Goal: Browse casually: Explore the website without a specific task or goal

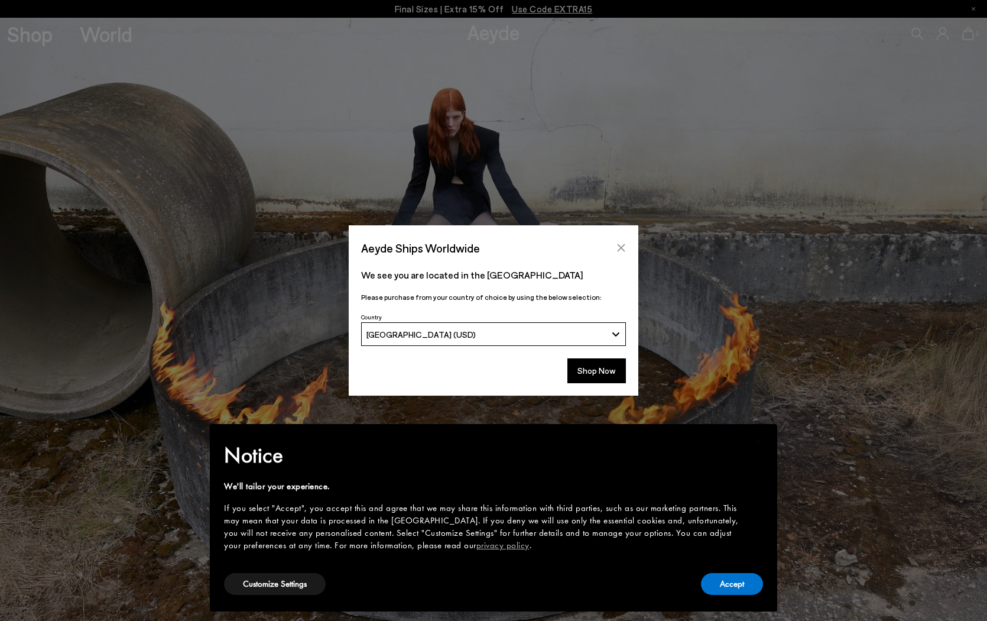
click at [622, 245] on icon "Close" at bounding box center [620, 247] width 9 height 9
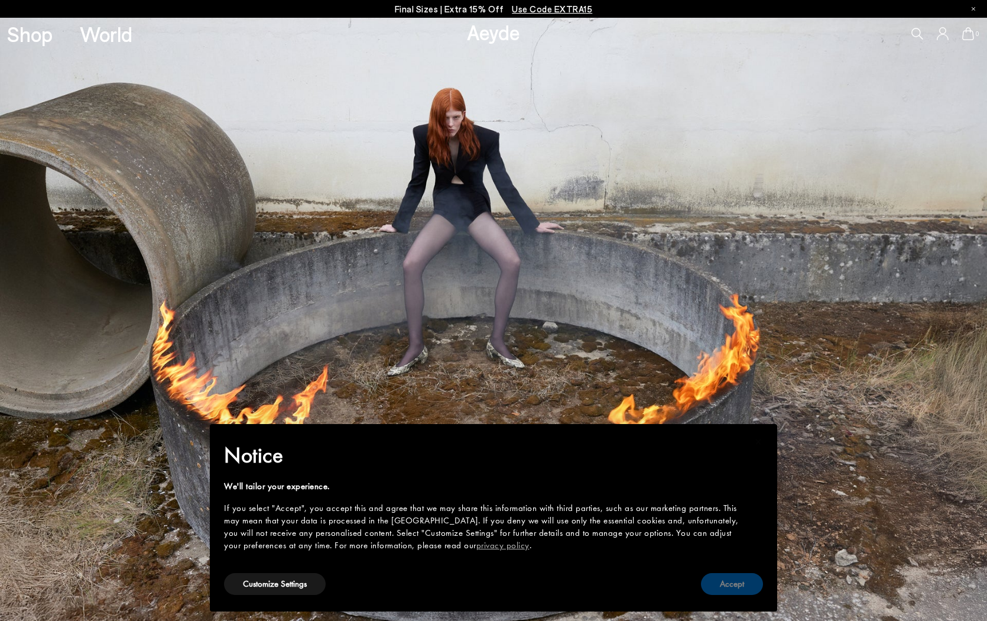
click at [732, 585] on button "Accept" at bounding box center [732, 584] width 62 height 22
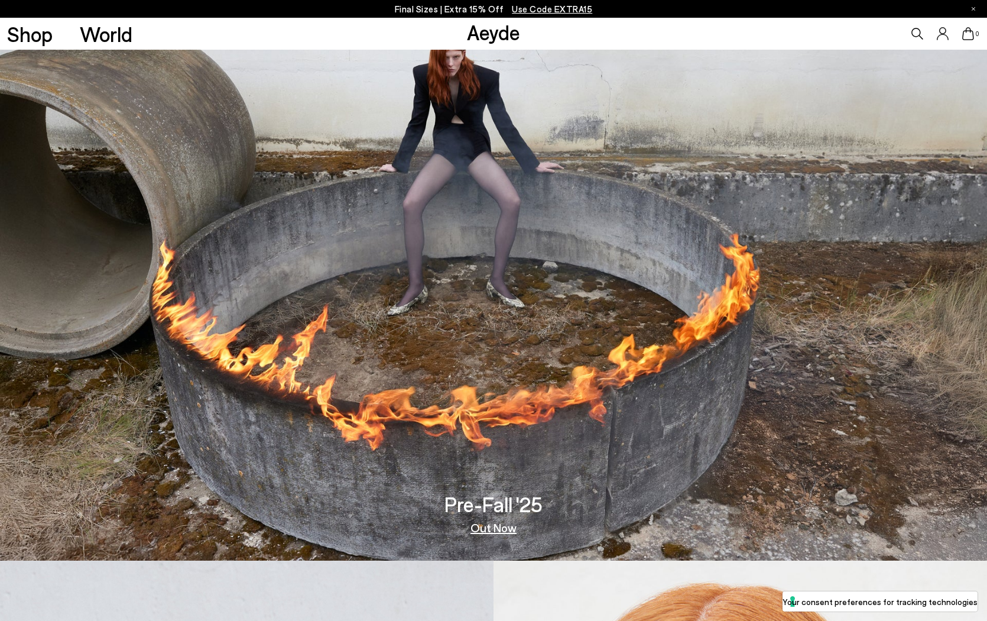
scroll to position [75, 0]
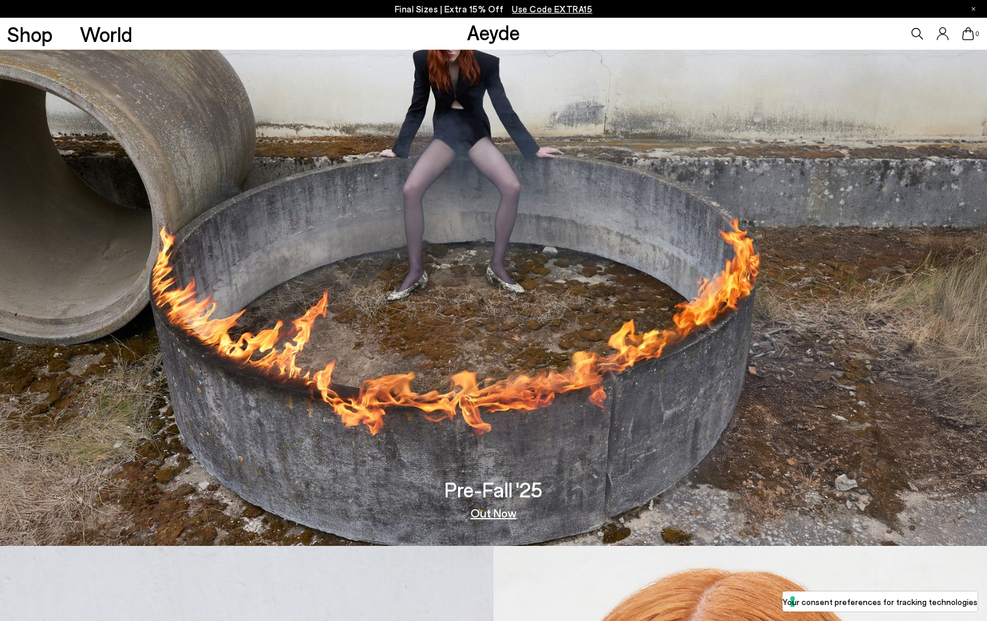
click at [490, 511] on link "Out Now" at bounding box center [493, 513] width 46 height 12
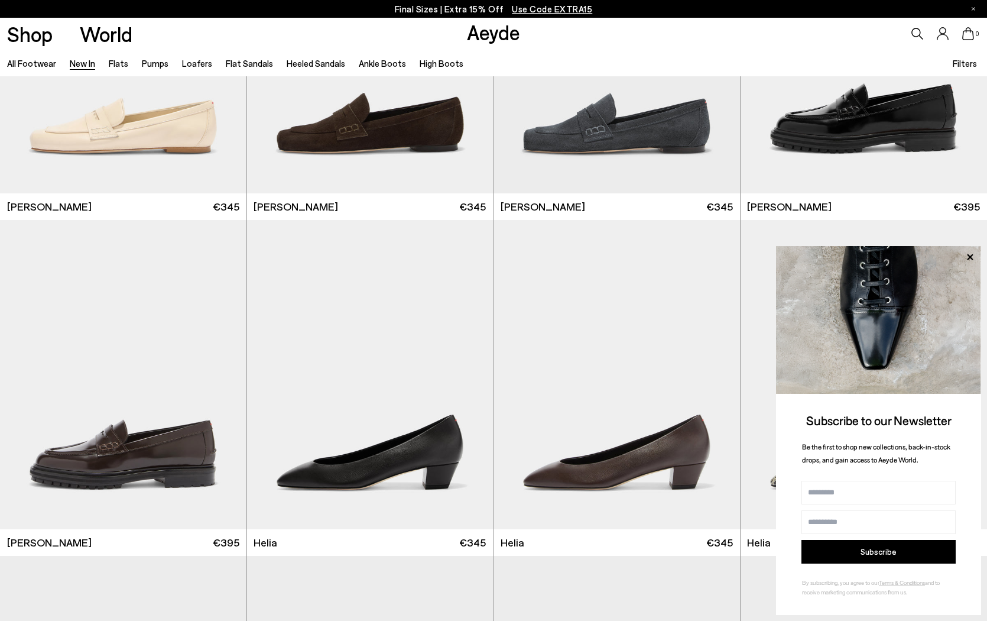
scroll to position [865, 0]
click at [350, 105] on img "1 / 6" at bounding box center [370, 38] width 246 height 310
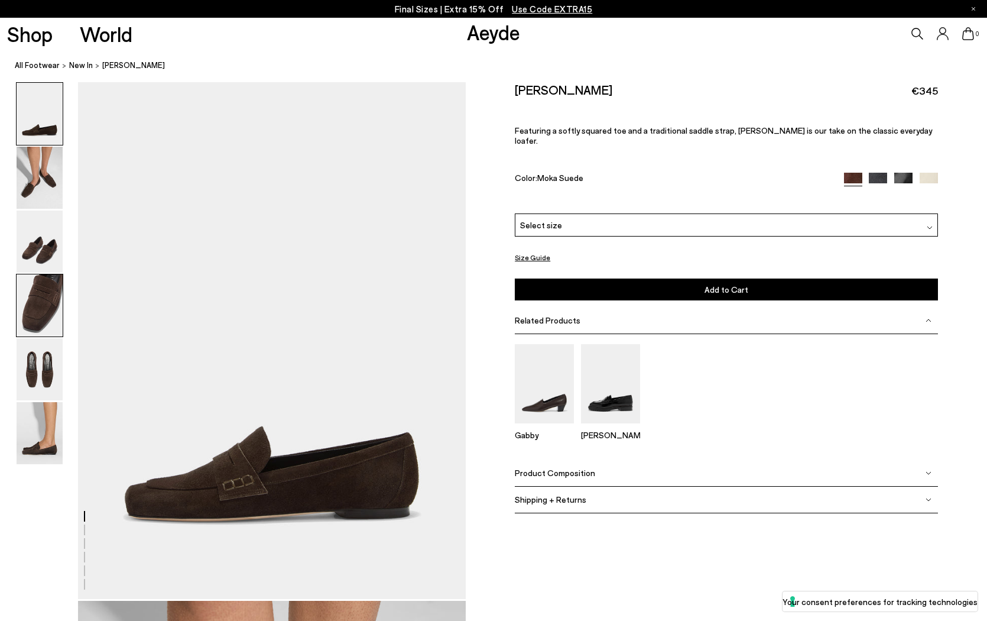
click at [35, 302] on img at bounding box center [40, 305] width 46 height 62
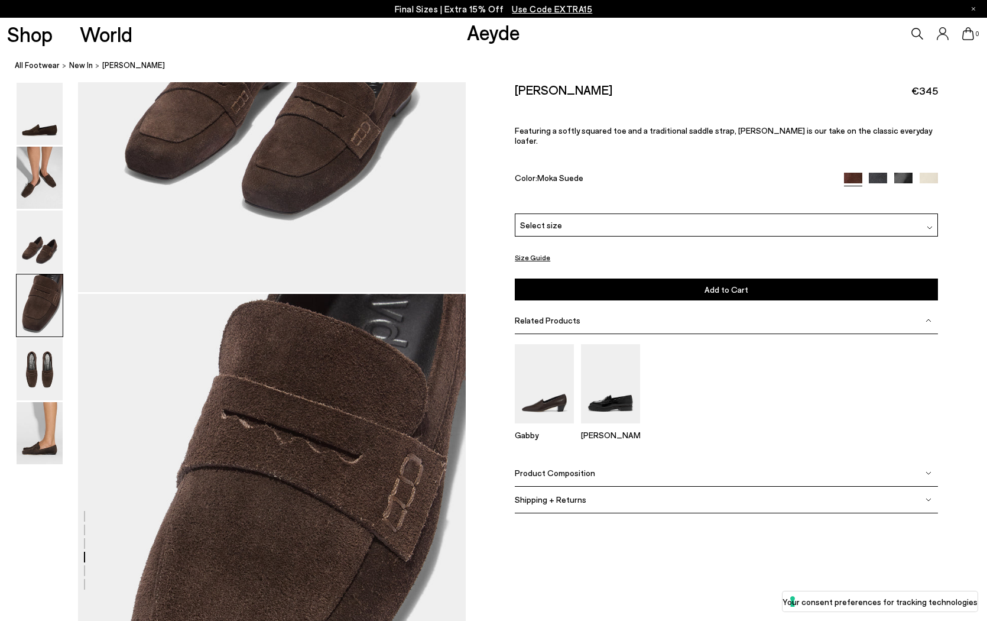
scroll to position [1556, 0]
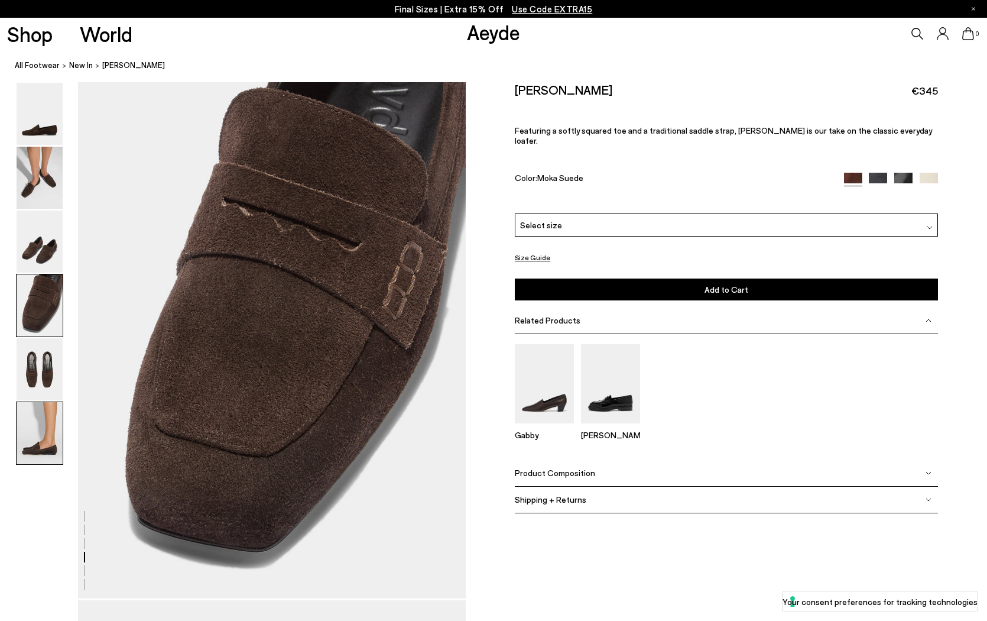
click at [37, 448] on img at bounding box center [40, 433] width 46 height 62
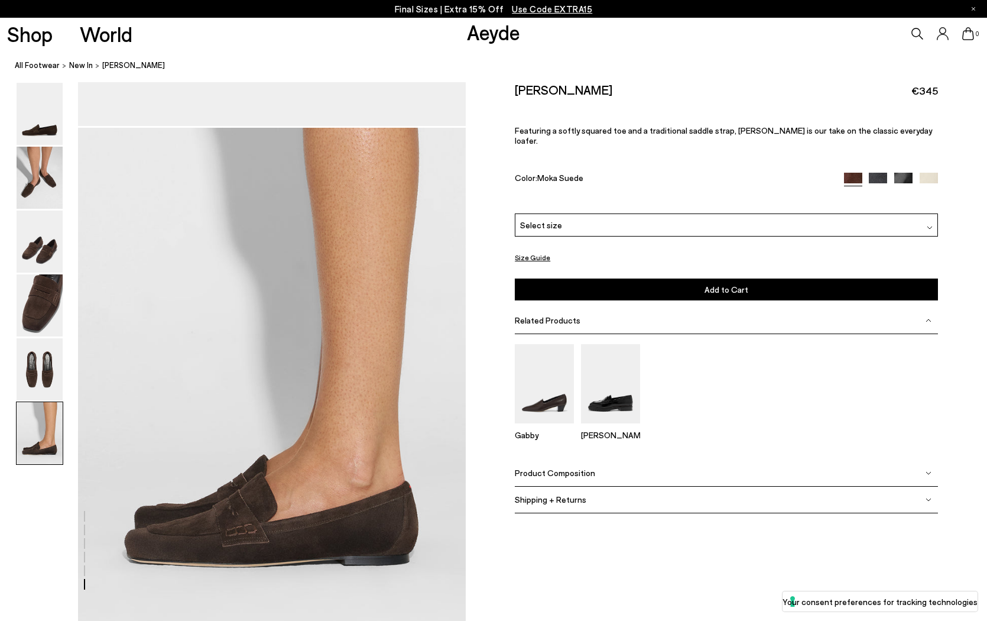
scroll to position [2674, 0]
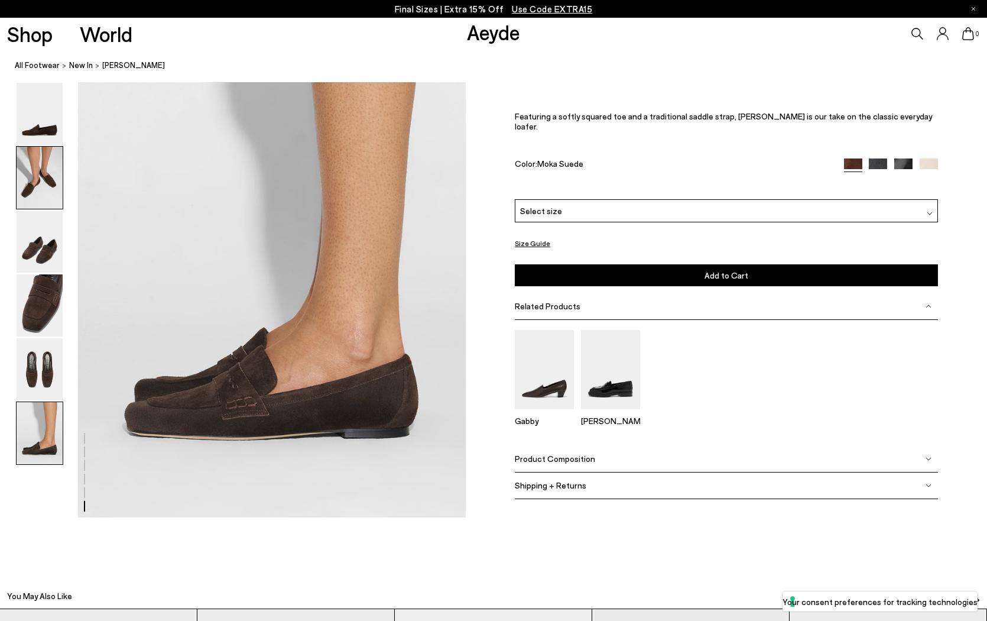
click at [40, 187] on img at bounding box center [40, 178] width 46 height 62
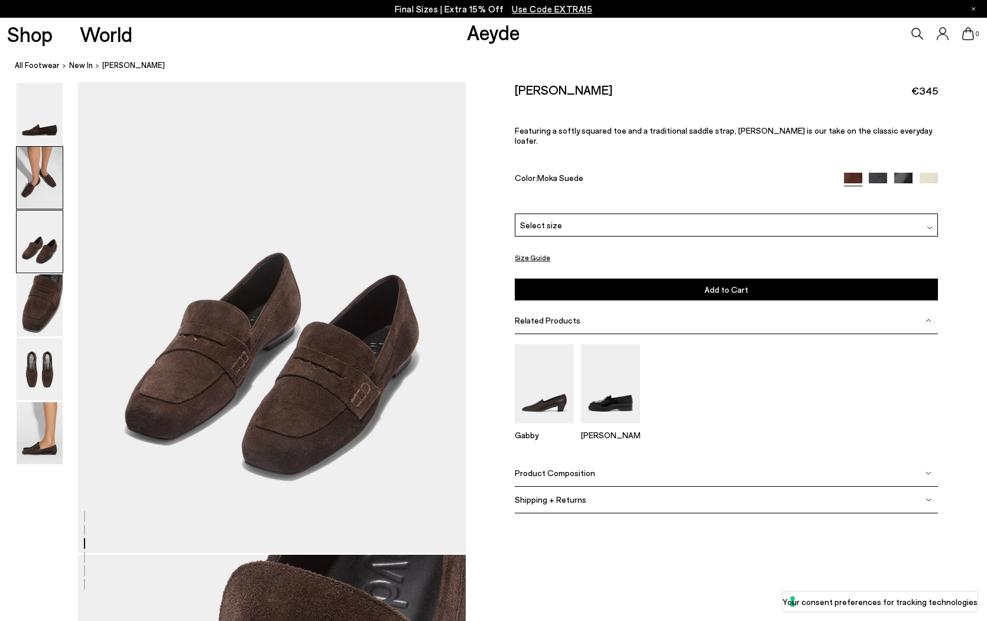
scroll to position [519, 0]
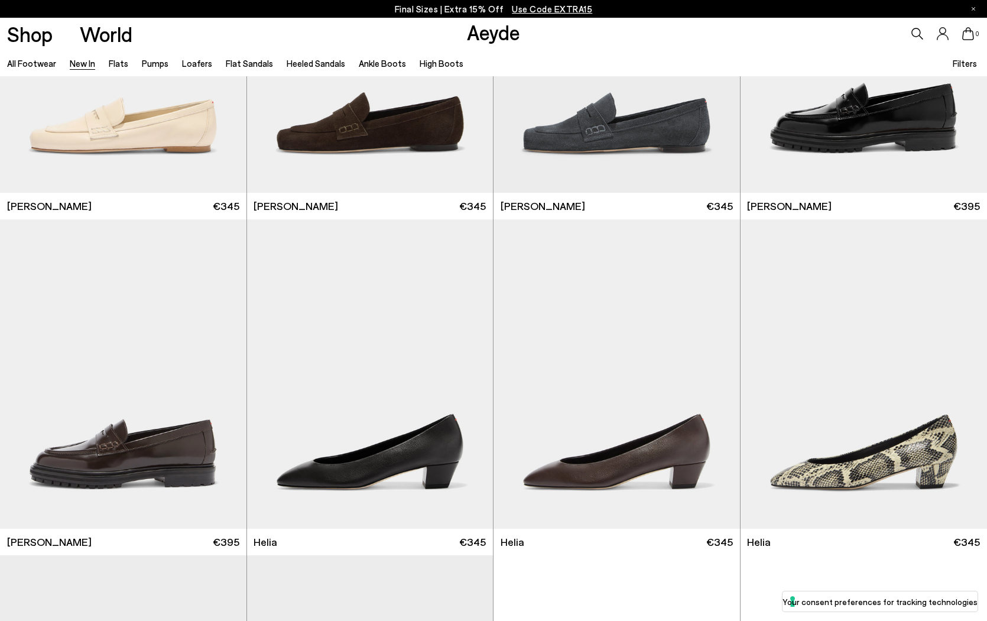
scroll to position [865, 0]
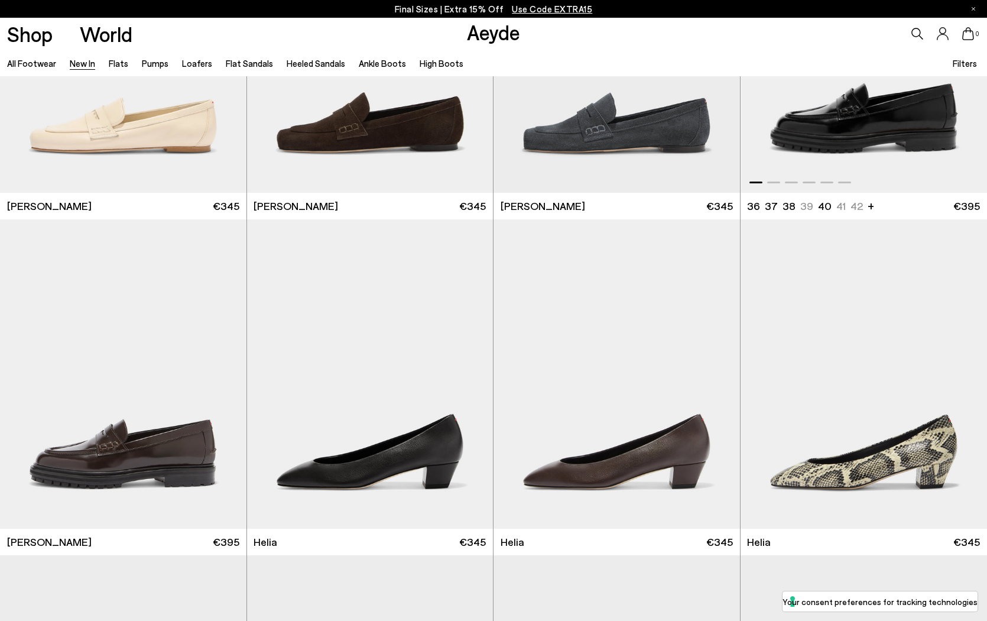
click at [826, 136] on img "1 / 6" at bounding box center [864, 38] width 247 height 310
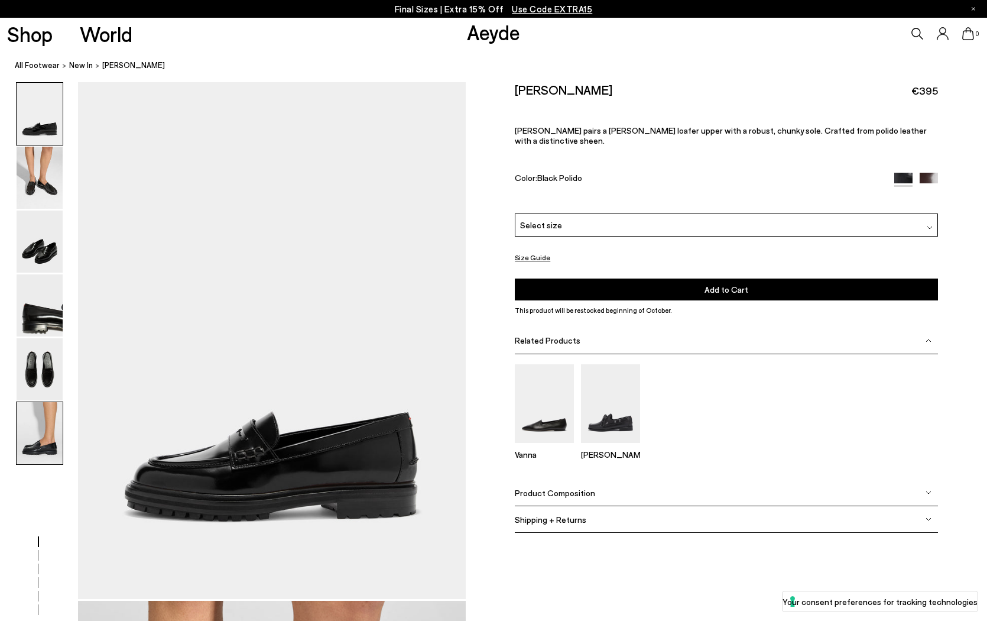
click at [51, 439] on img at bounding box center [40, 433] width 46 height 62
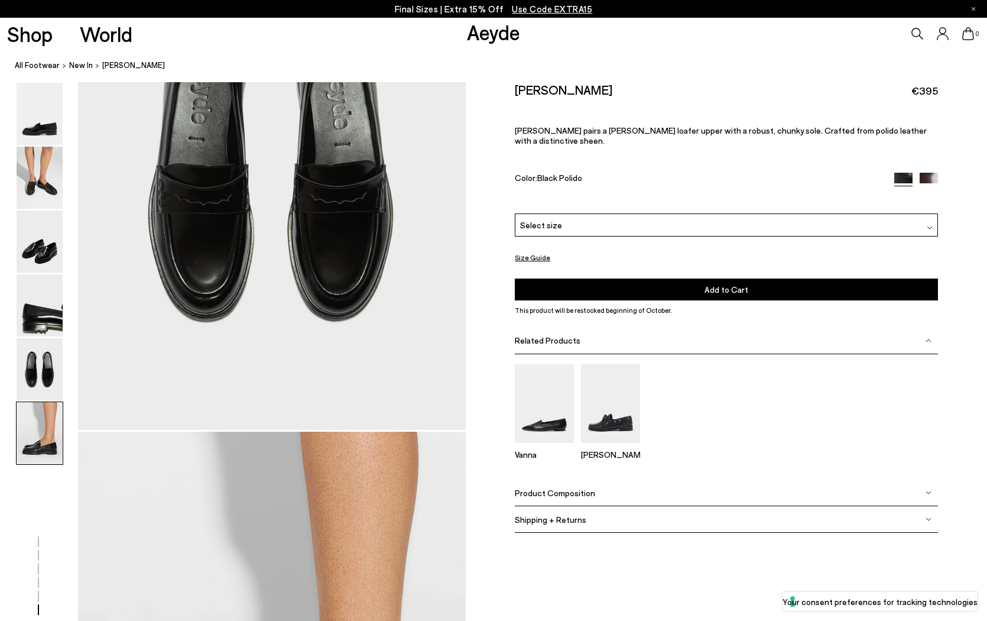
scroll to position [2674, 0]
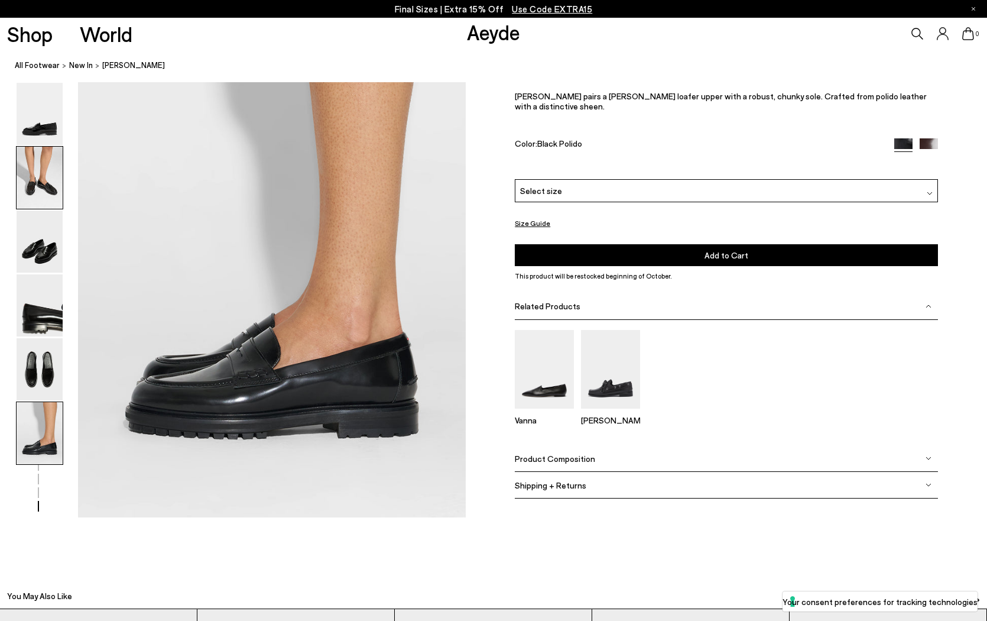
click at [46, 186] on img at bounding box center [40, 178] width 46 height 62
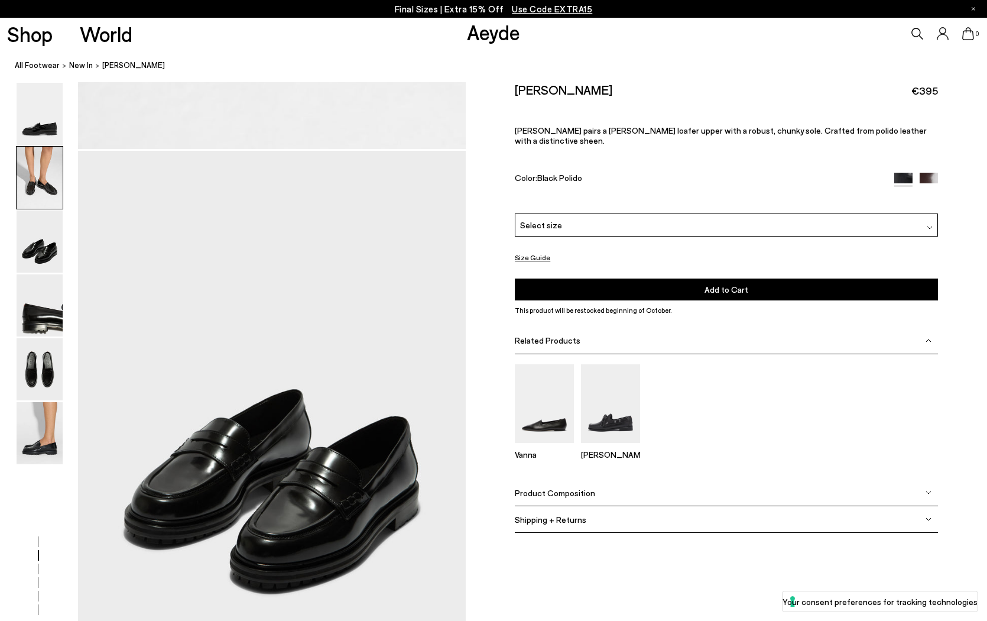
scroll to position [519, 0]
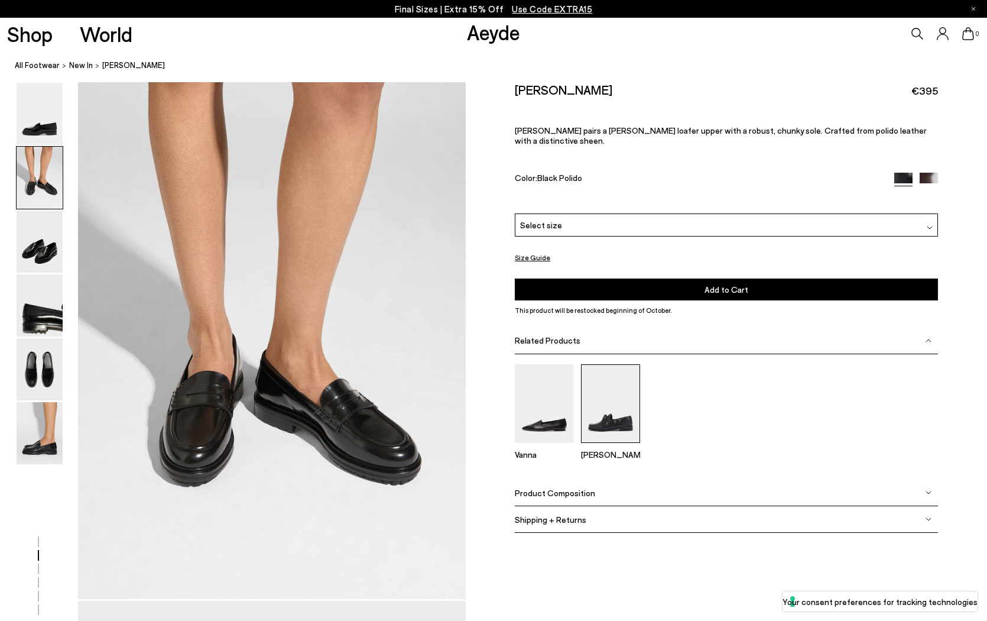
click at [618, 364] on img at bounding box center [610, 403] width 59 height 79
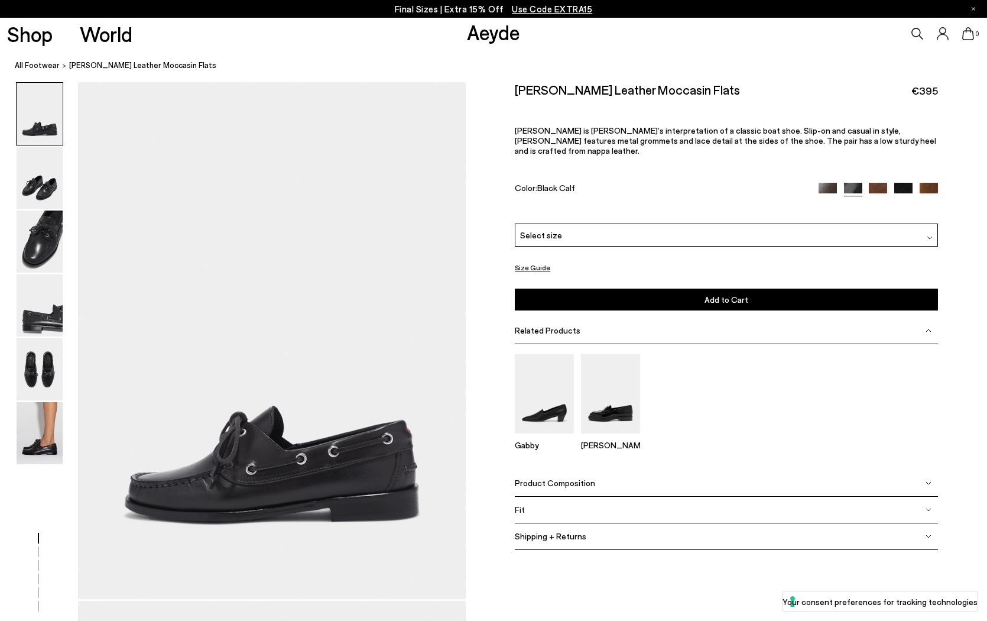
click at [879, 183] on img at bounding box center [878, 192] width 18 height 18
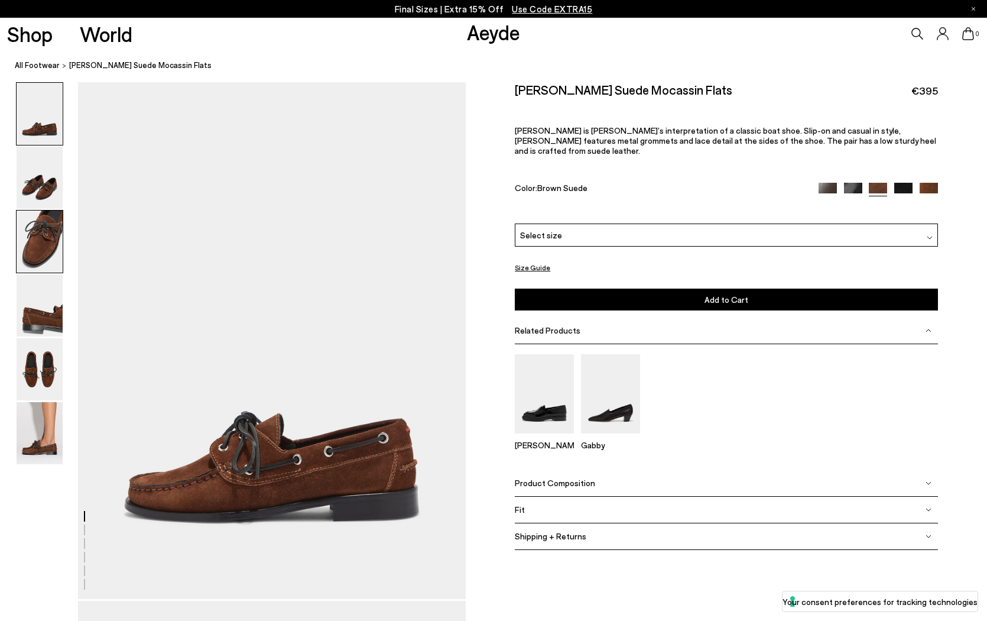
click at [37, 241] on img at bounding box center [40, 241] width 46 height 62
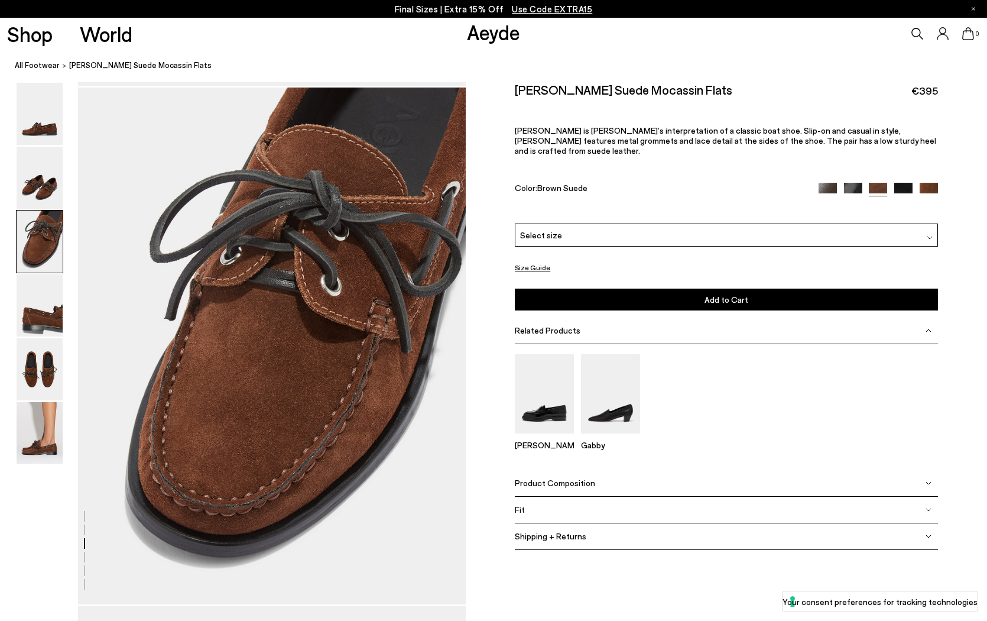
scroll to position [1037, 0]
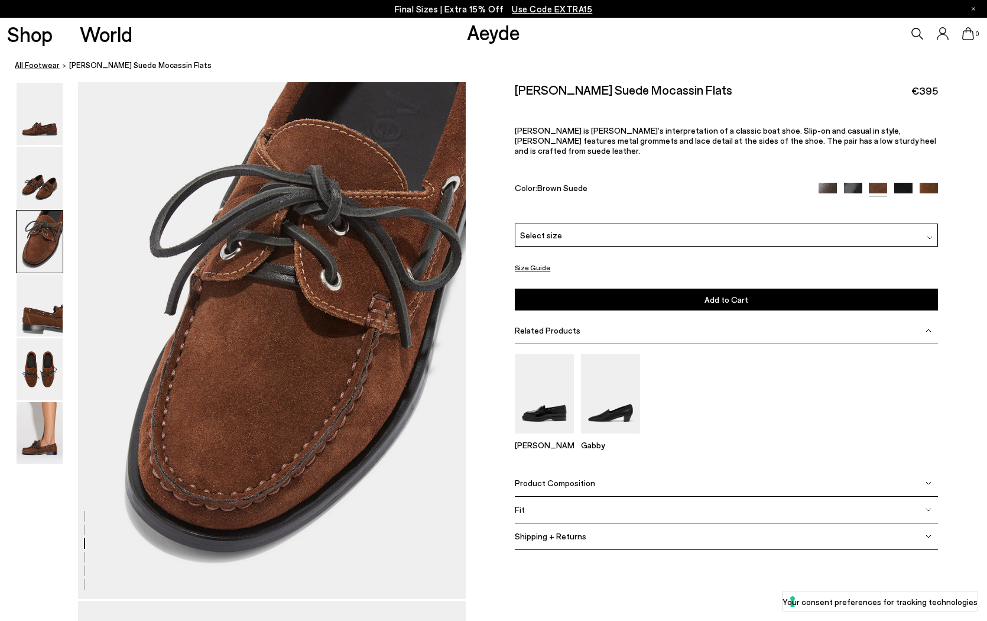
click at [30, 64] on link "All Footwear" at bounding box center [37, 65] width 45 height 12
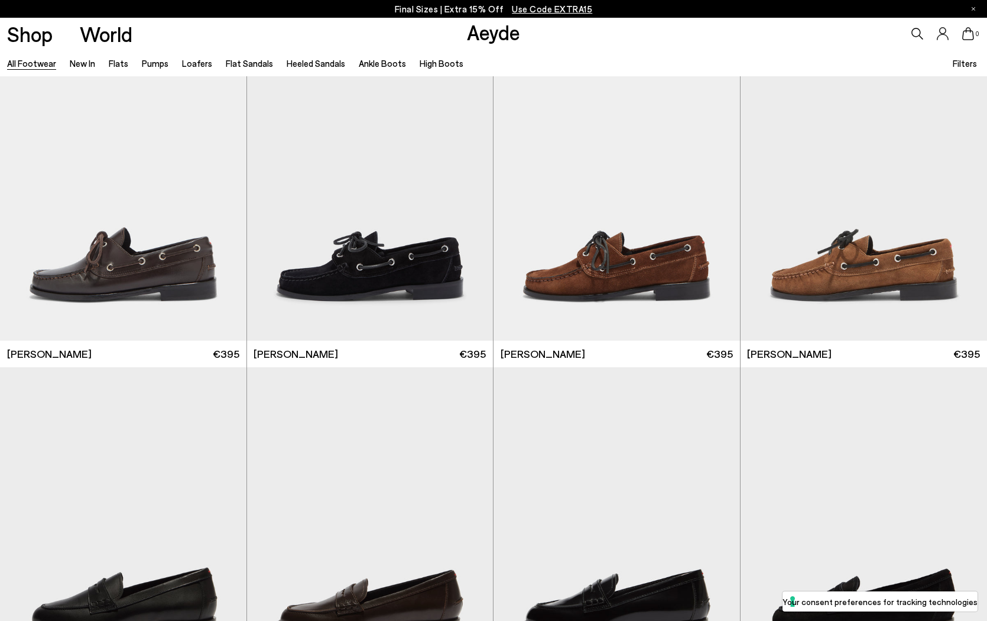
scroll to position [1726, 0]
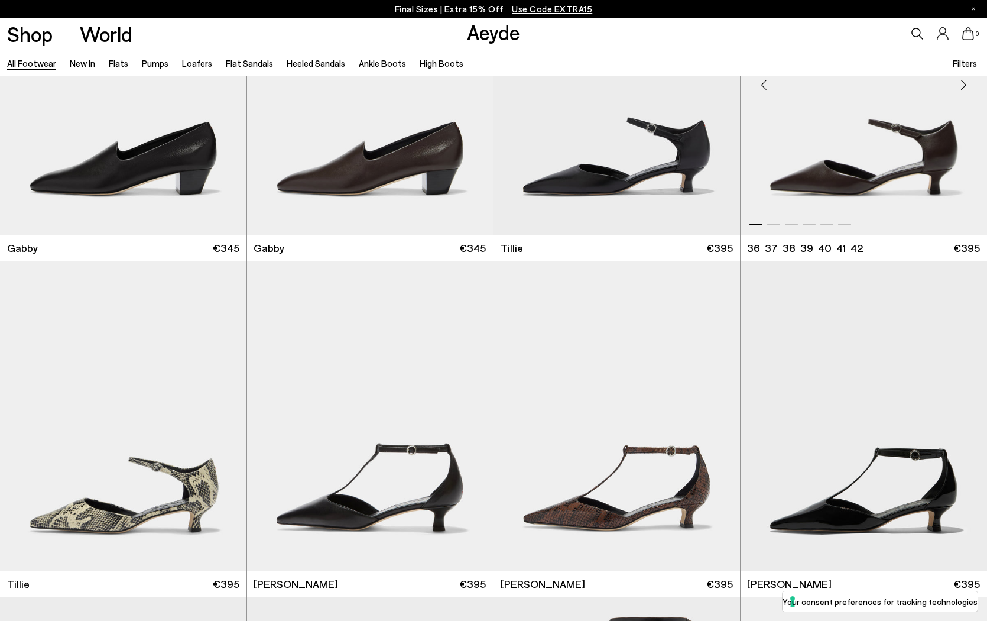
scroll to position [3518, 0]
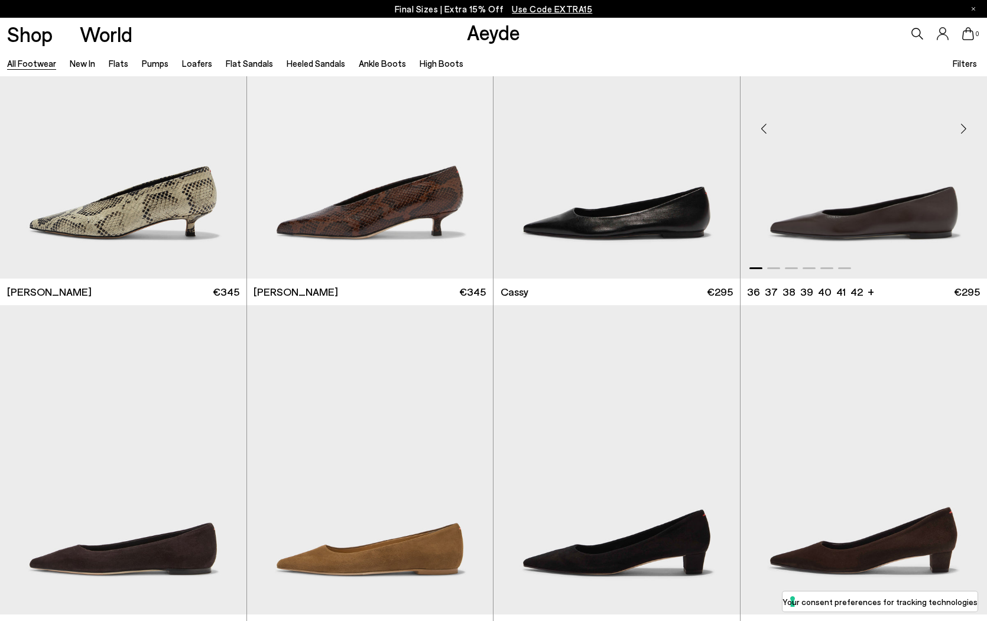
scroll to position [4815, 0]
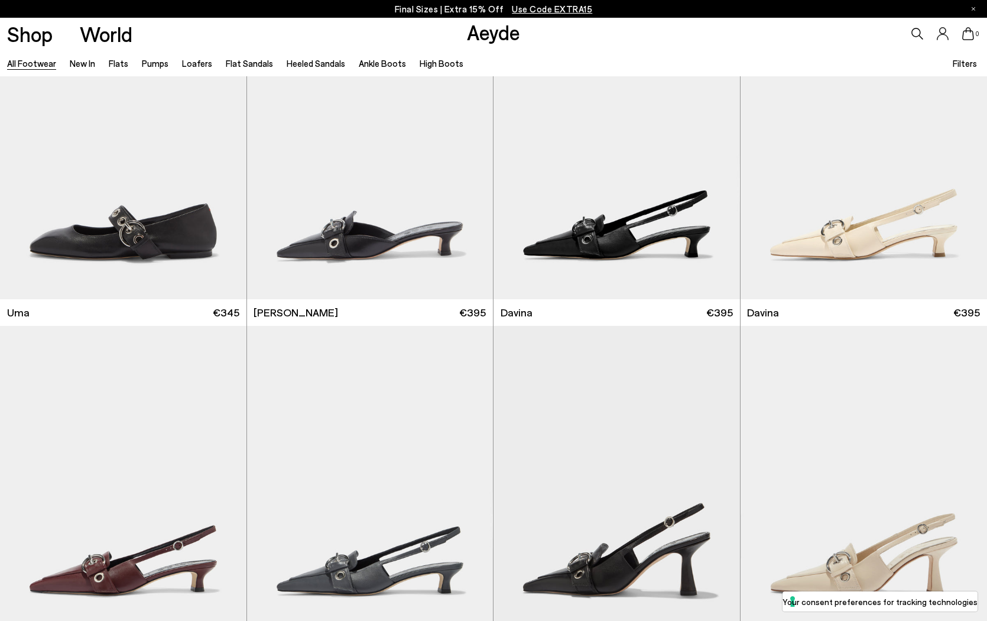
scroll to position [7483, 0]
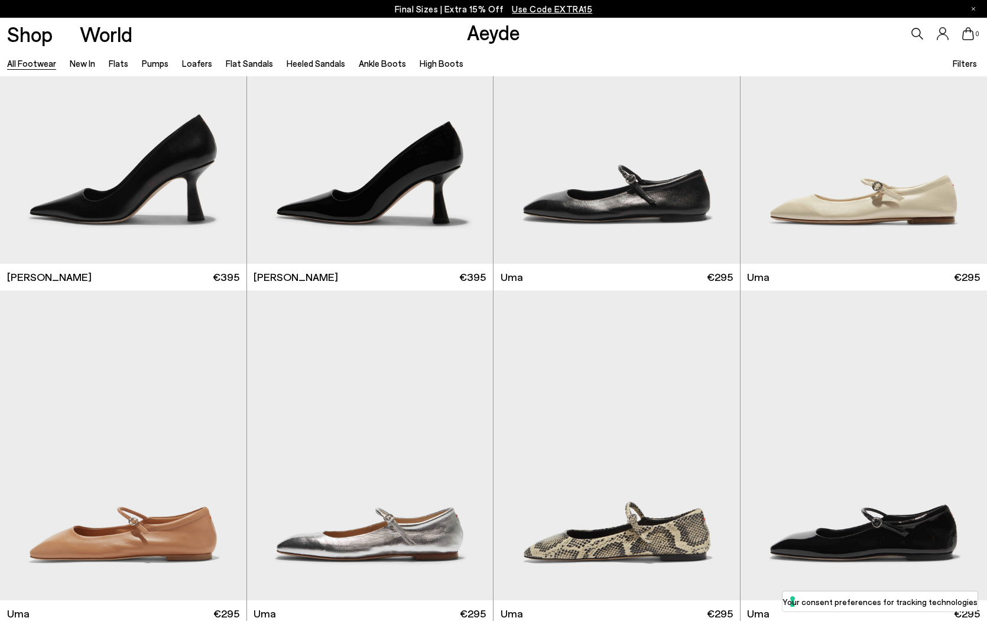
scroll to position [9872, 0]
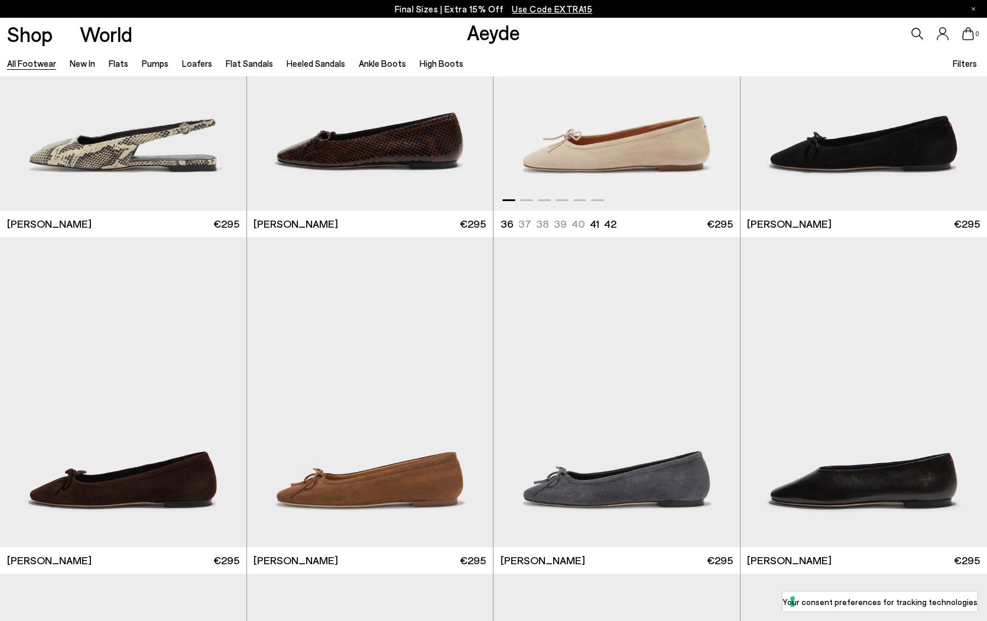
scroll to position [11939, 0]
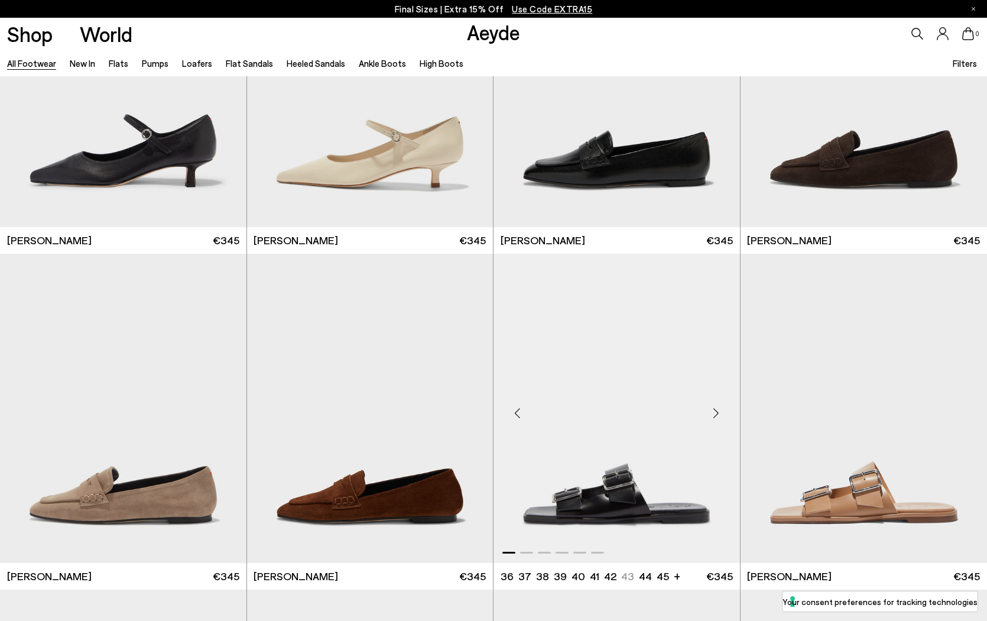
scroll to position [13780, 1]
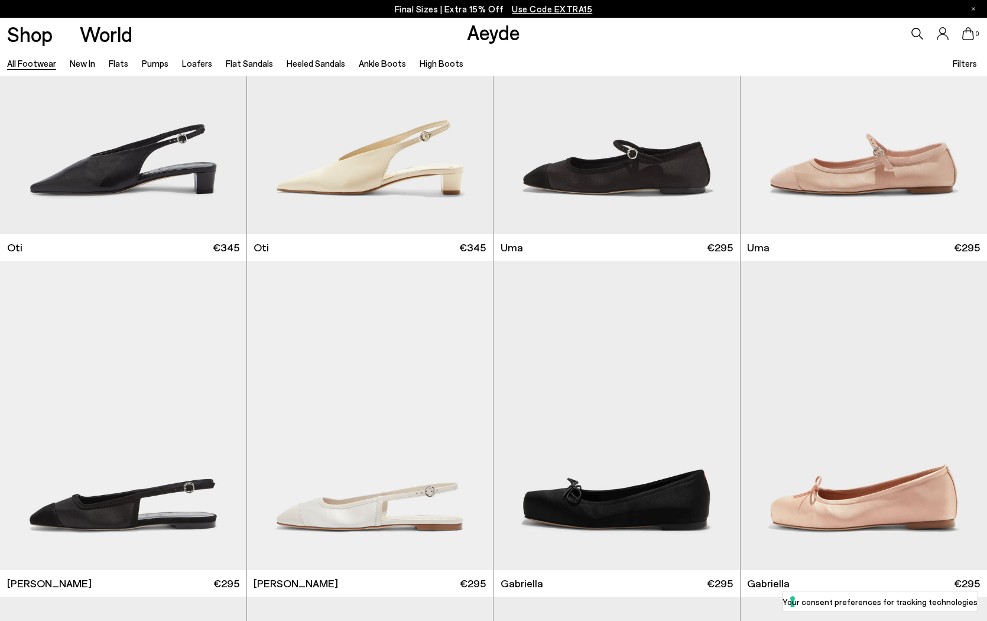
scroll to position [20314, 0]
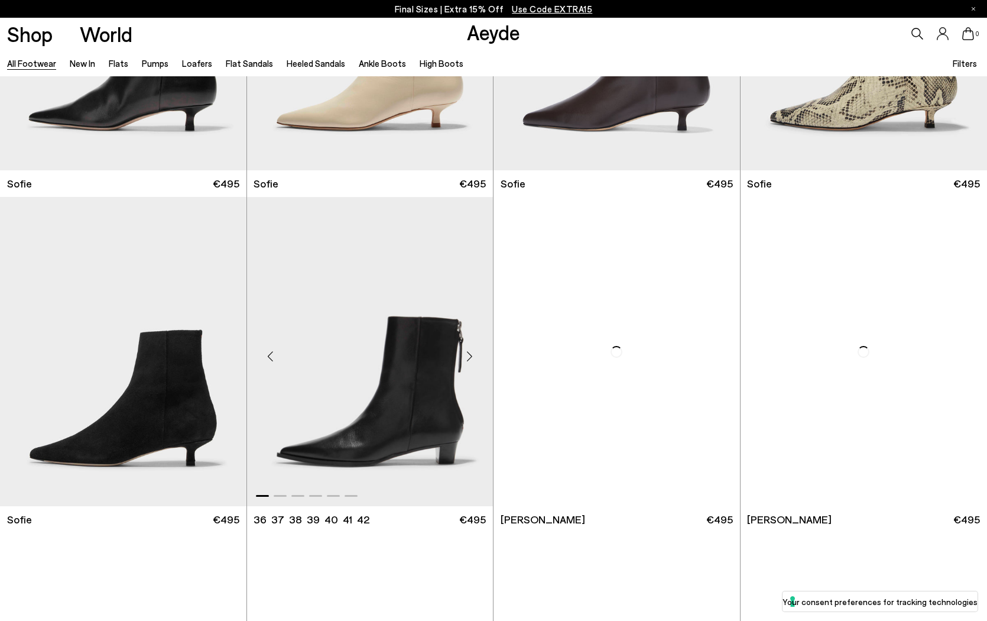
scroll to position [21035, 0]
